Goal: Task Accomplishment & Management: Use online tool/utility

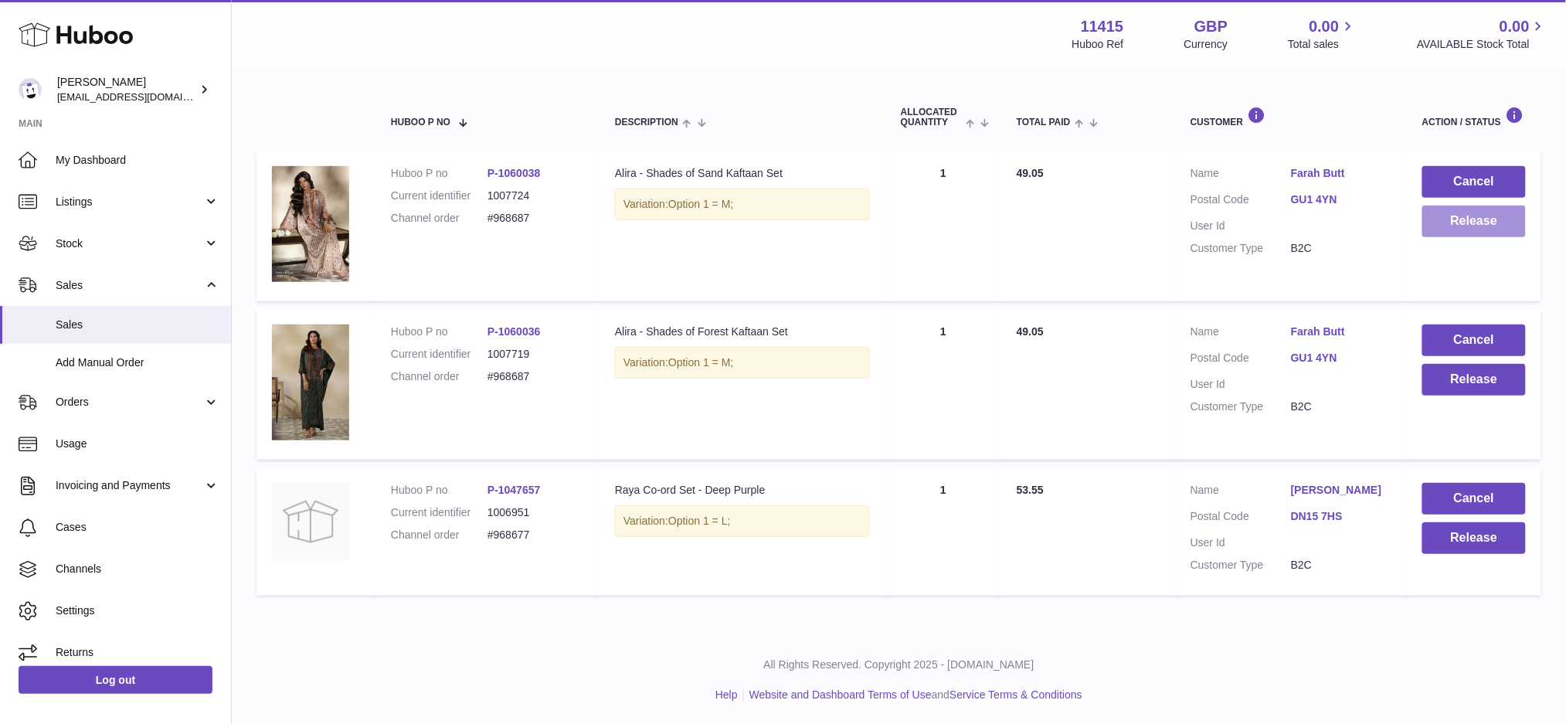
click at [1456, 223] on button "Release" at bounding box center [1474, 221] width 104 height 32
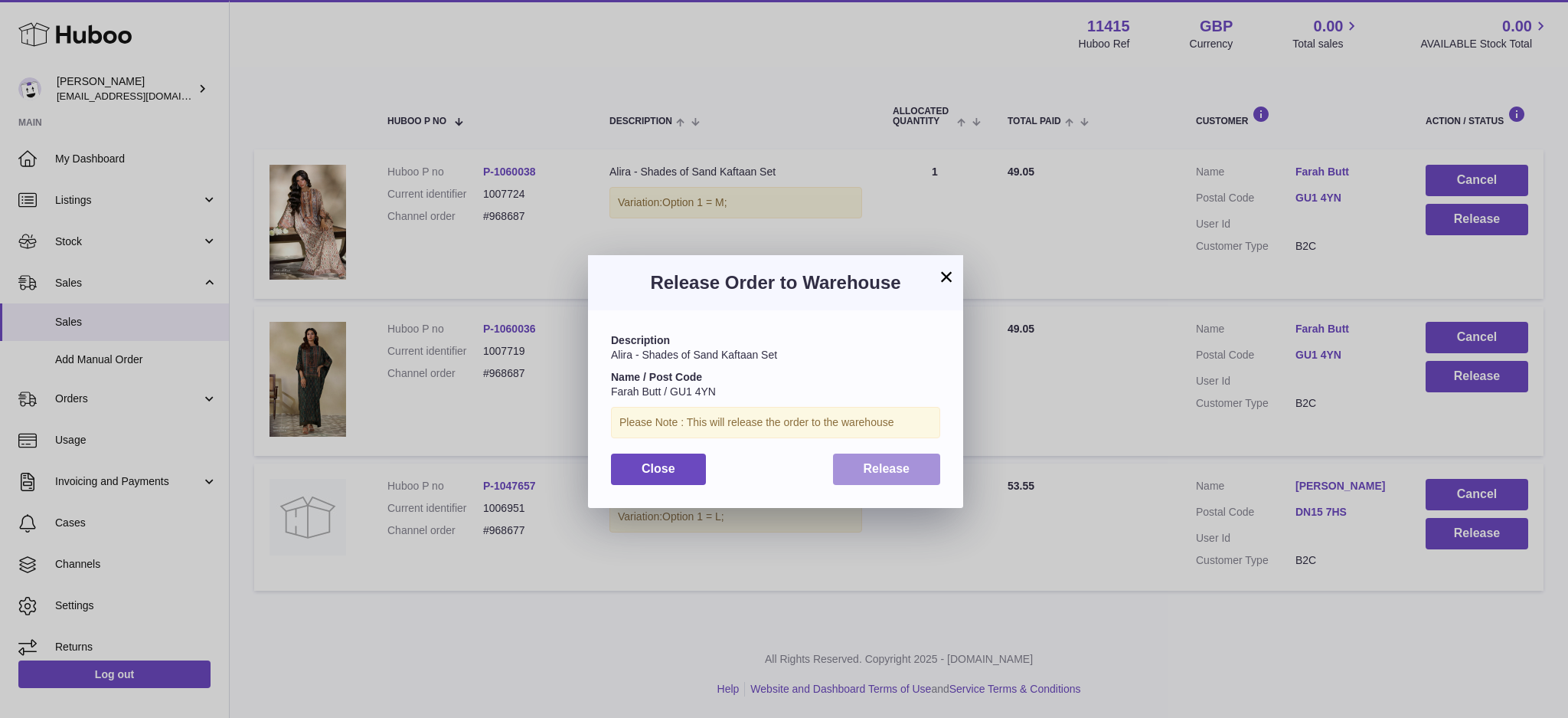
drag, startPoint x: 894, startPoint y: 460, endPoint x: 773, endPoint y: 386, distance: 141.8
click at [895, 461] on button "Release" at bounding box center [887, 469] width 108 height 32
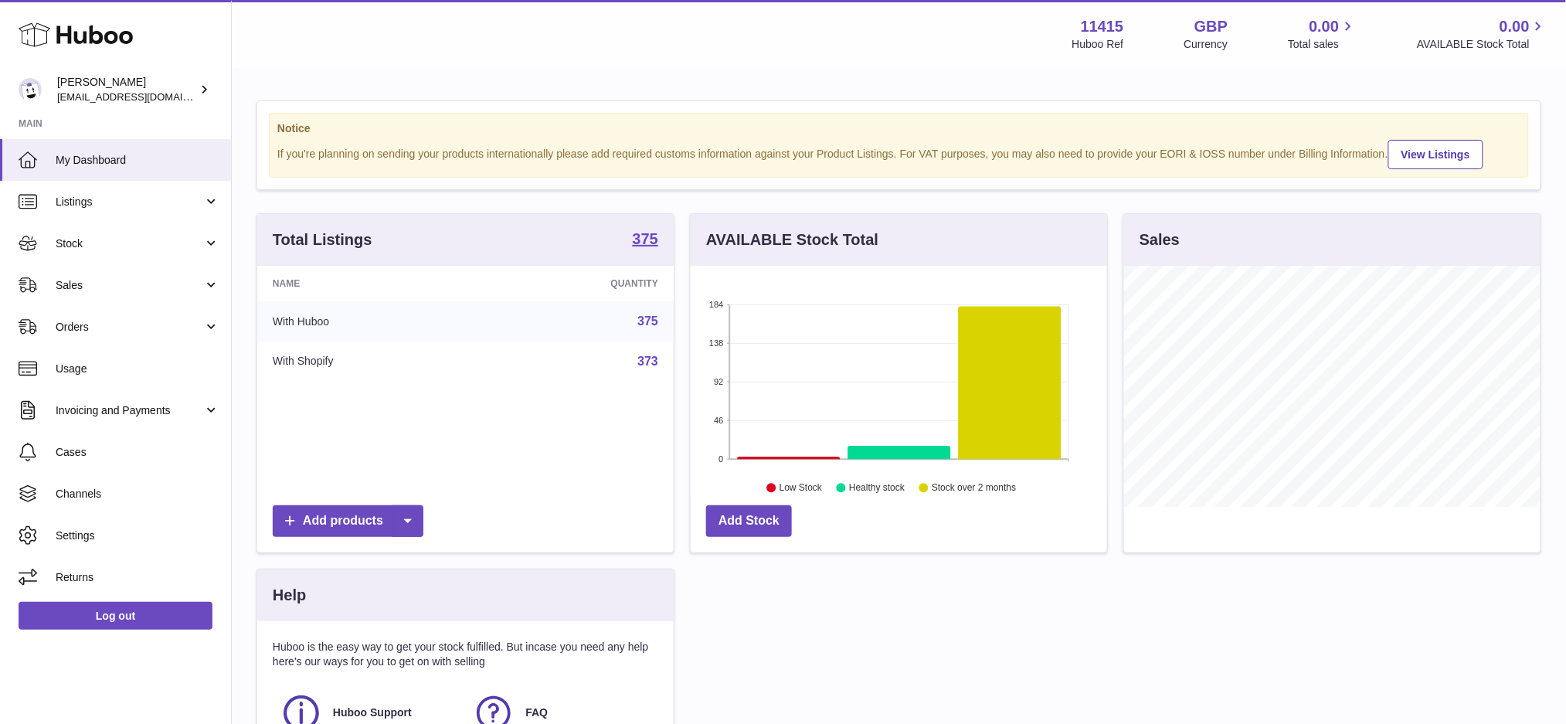
scroll to position [240, 416]
click at [101, 289] on span "Sales" at bounding box center [130, 285] width 148 height 15
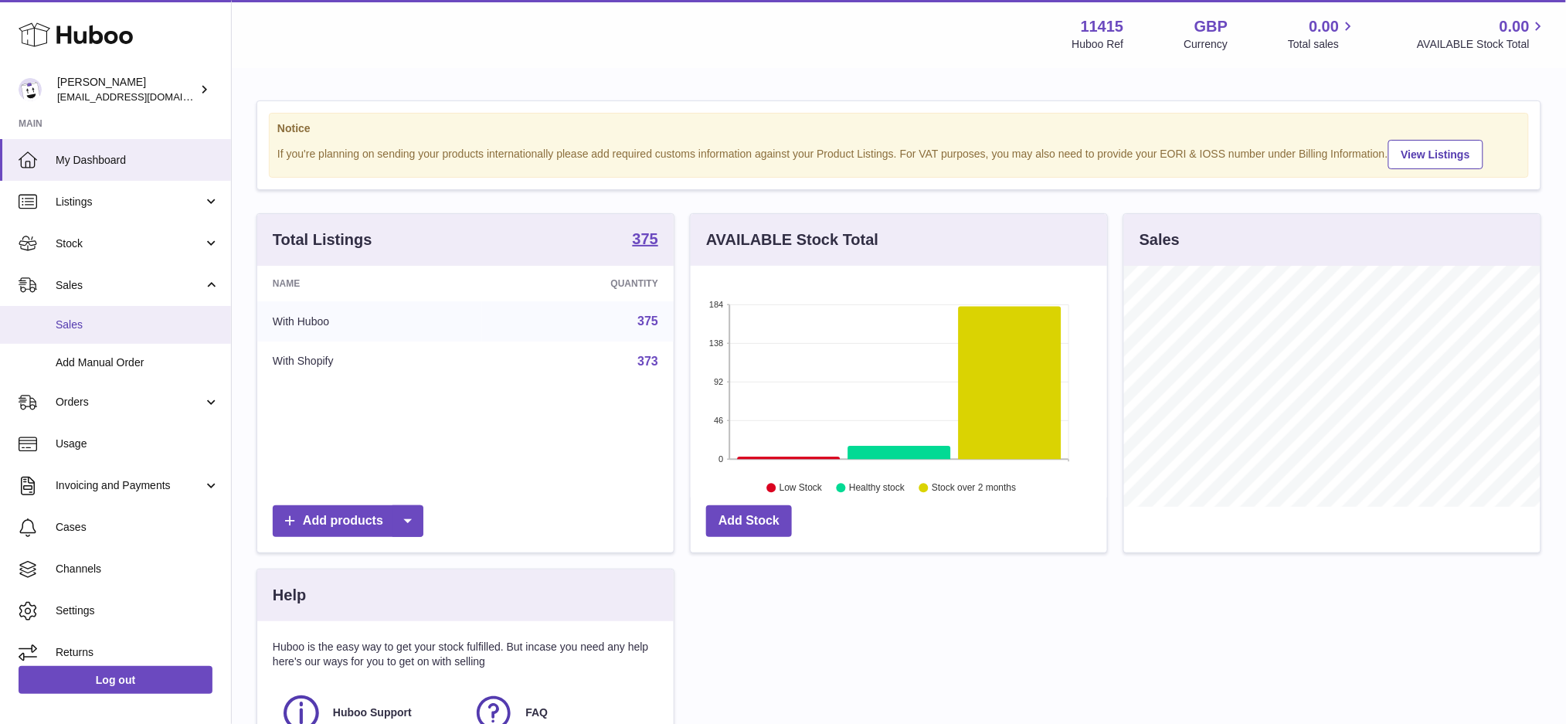
click at [92, 333] on link "Sales" at bounding box center [115, 325] width 231 height 38
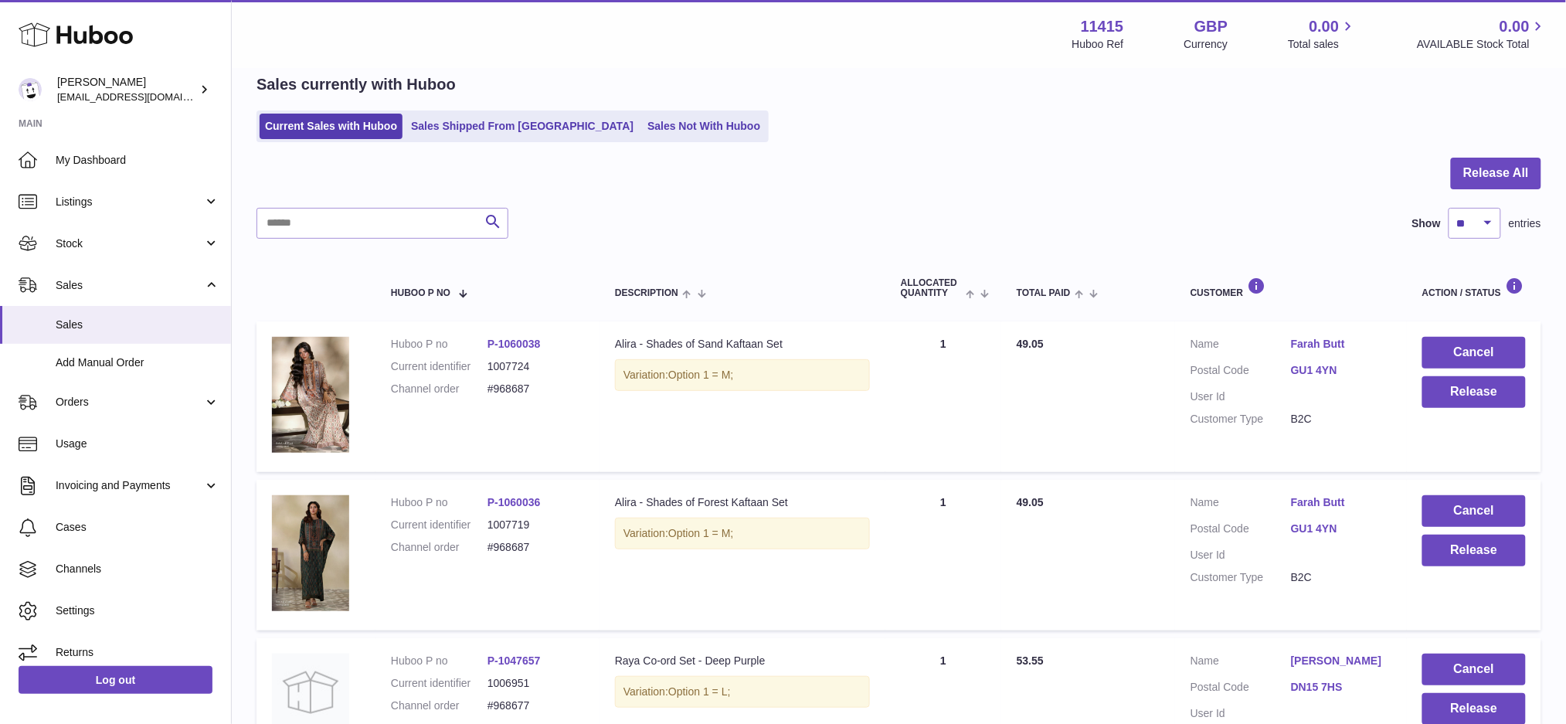
scroll to position [103, 0]
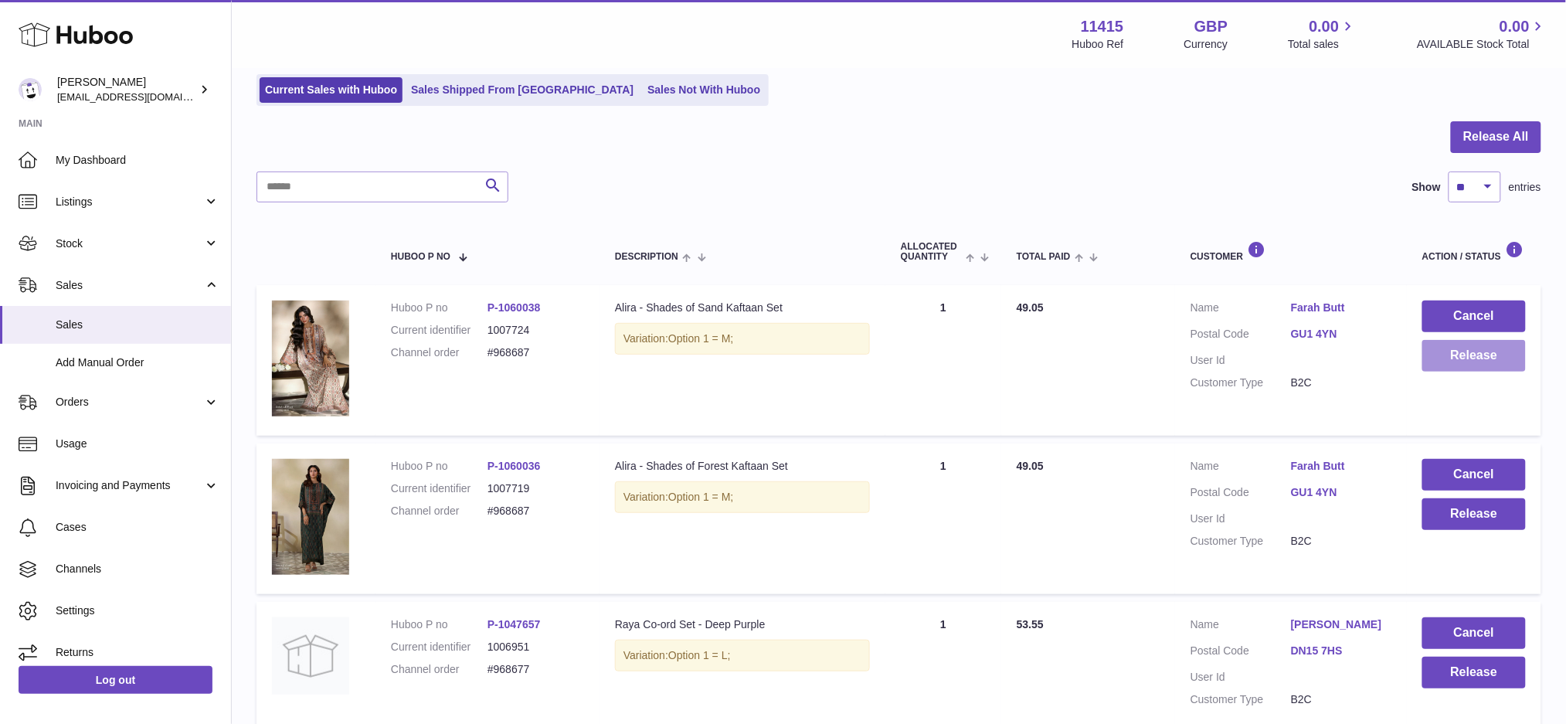
click at [1450, 362] on button "Release" at bounding box center [1474, 356] width 104 height 32
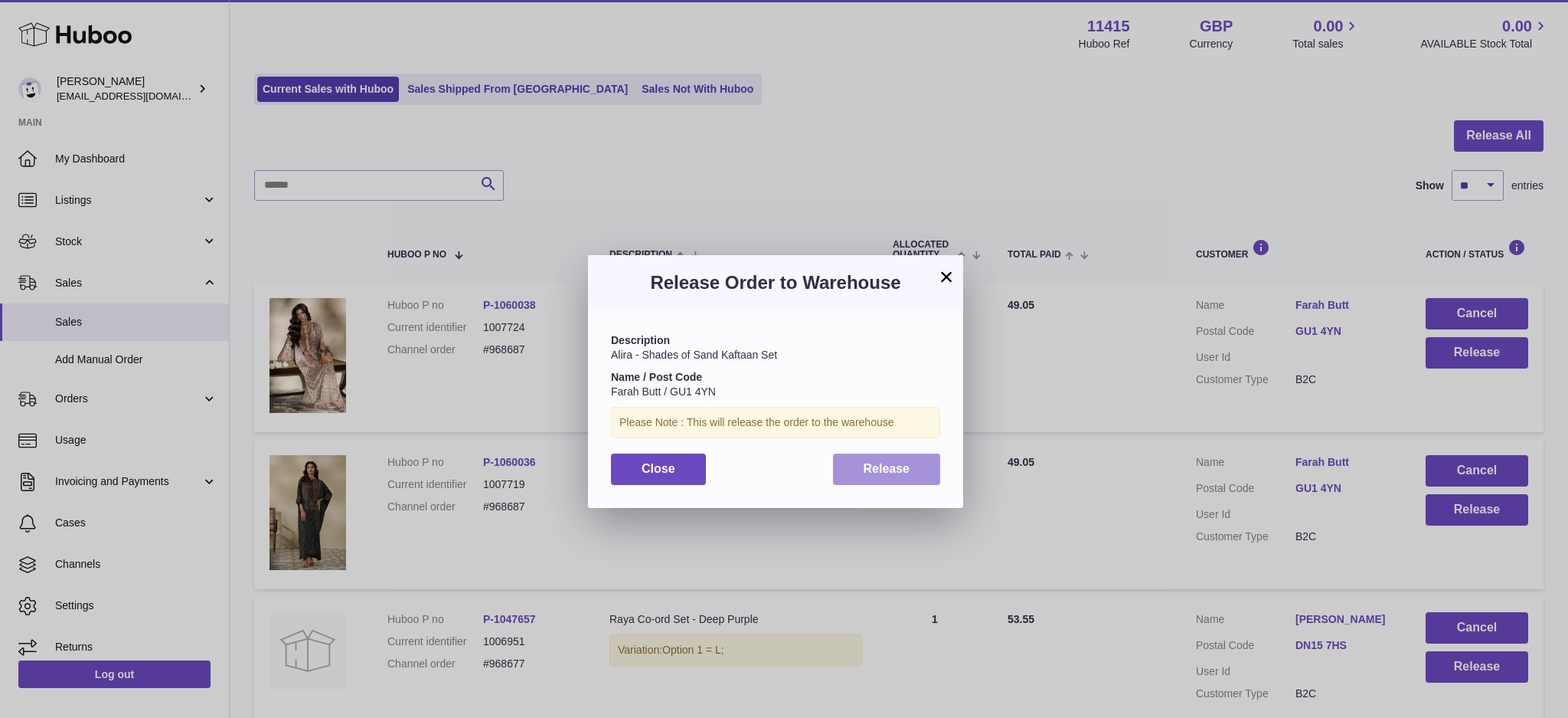
click at [897, 464] on span "Release" at bounding box center [886, 468] width 47 height 13
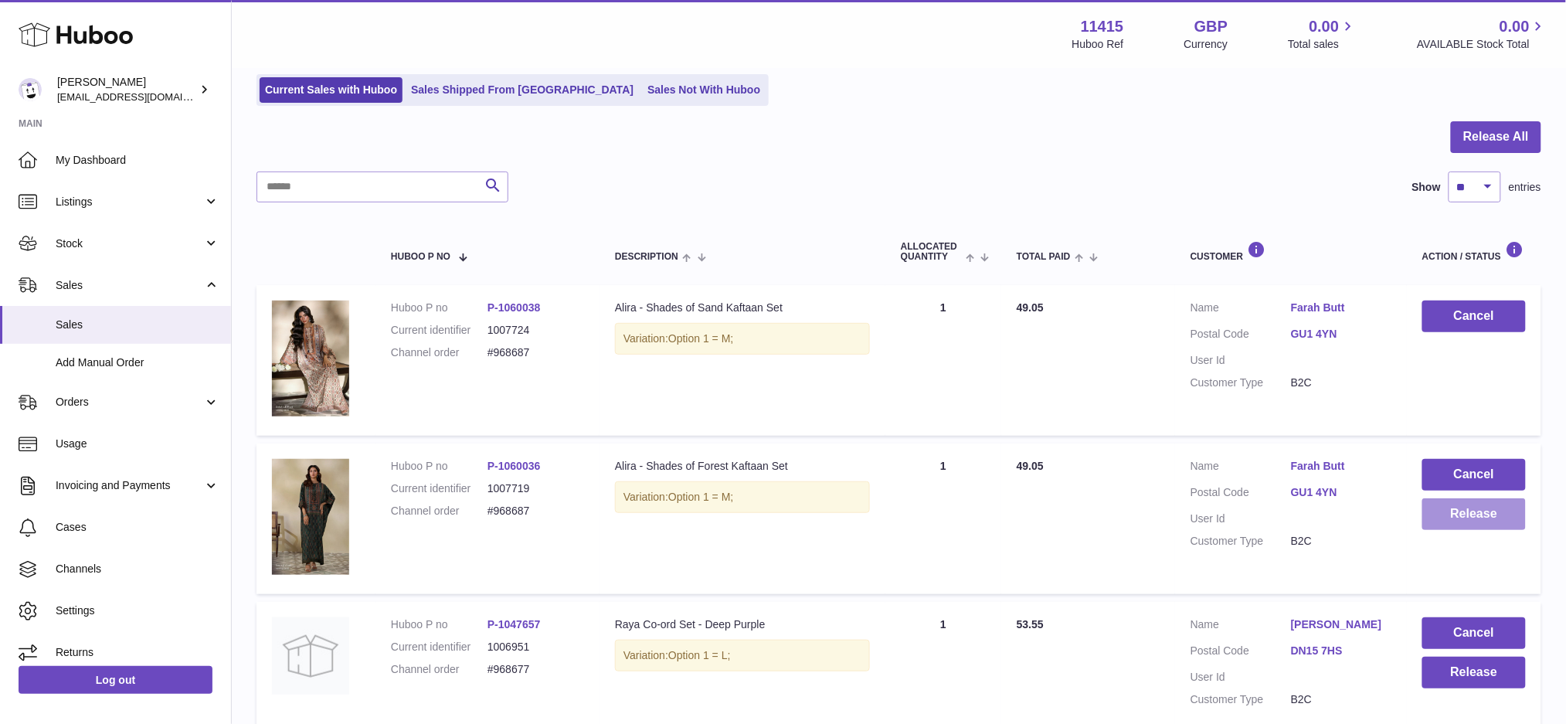
click at [1445, 524] on button "Release" at bounding box center [1474, 514] width 104 height 32
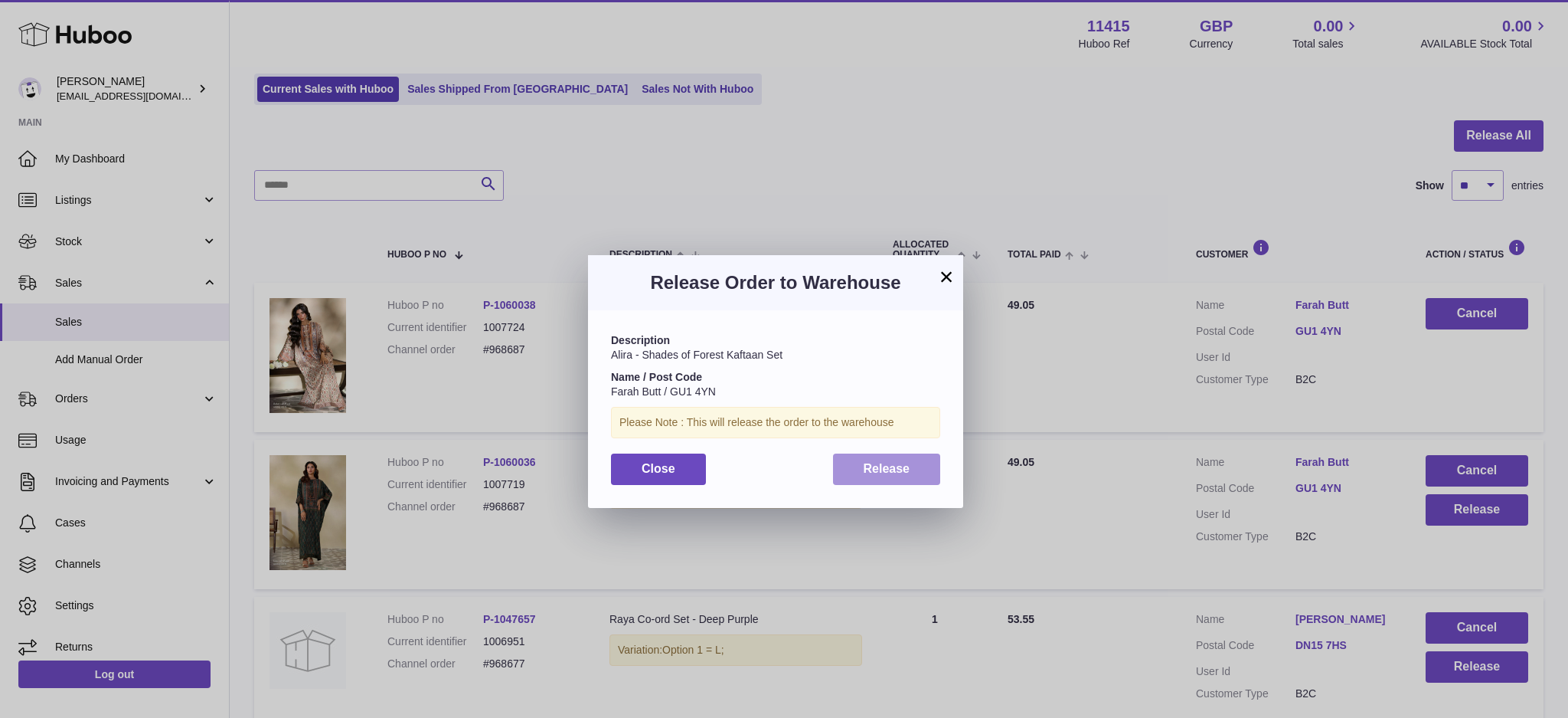
click at [890, 473] on span "Release" at bounding box center [886, 468] width 47 height 13
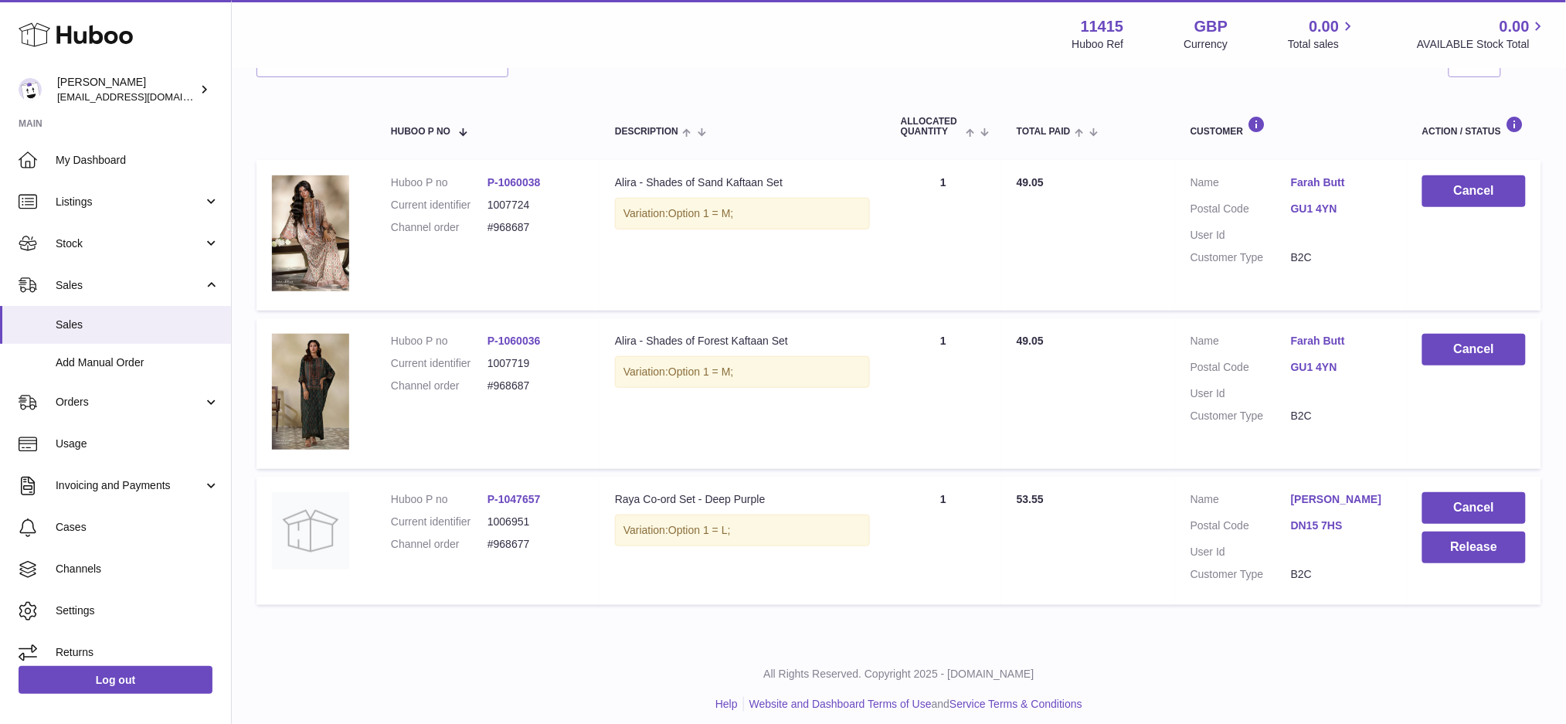
scroll to position [237, 0]
